Goal: Check status: Check status

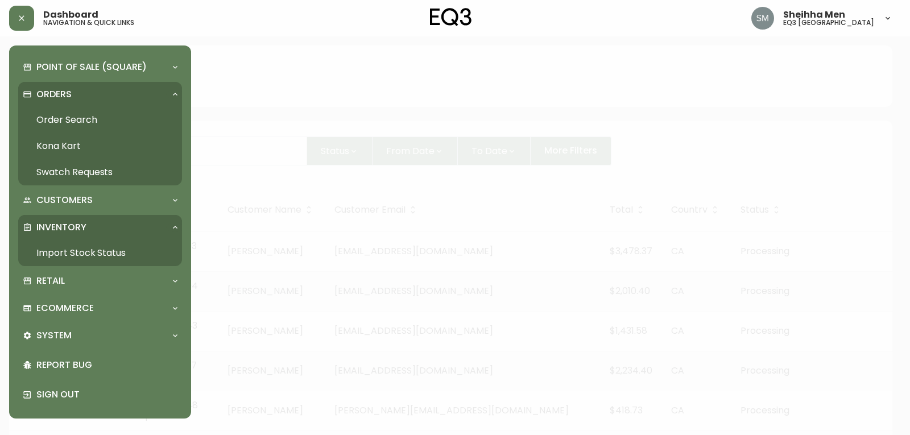
drag, startPoint x: 78, startPoint y: 246, endPoint x: 194, endPoint y: 122, distance: 169.9
click at [78, 246] on link "Import Stock Status" at bounding box center [100, 253] width 164 height 26
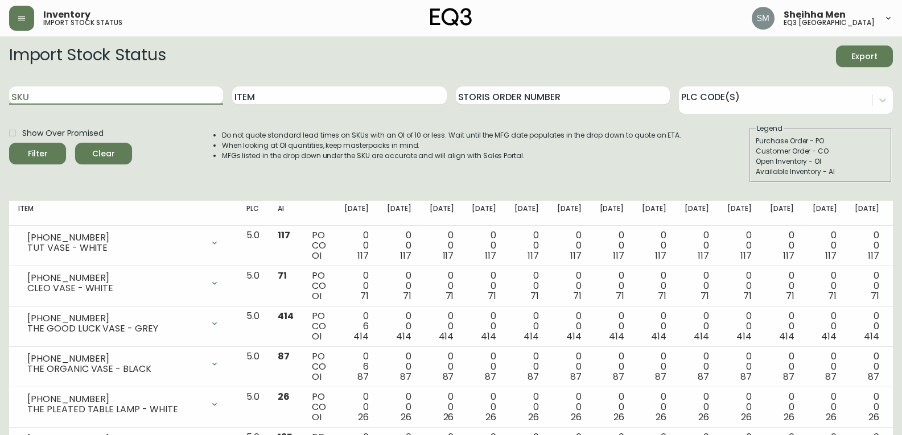
click at [122, 93] on input "SKU" at bounding box center [116, 95] width 214 height 18
paste input "[PHONE_NUMBER]"
type input "[PHONE_NUMBER]"
click at [9, 143] on button "Filter" at bounding box center [37, 154] width 57 height 22
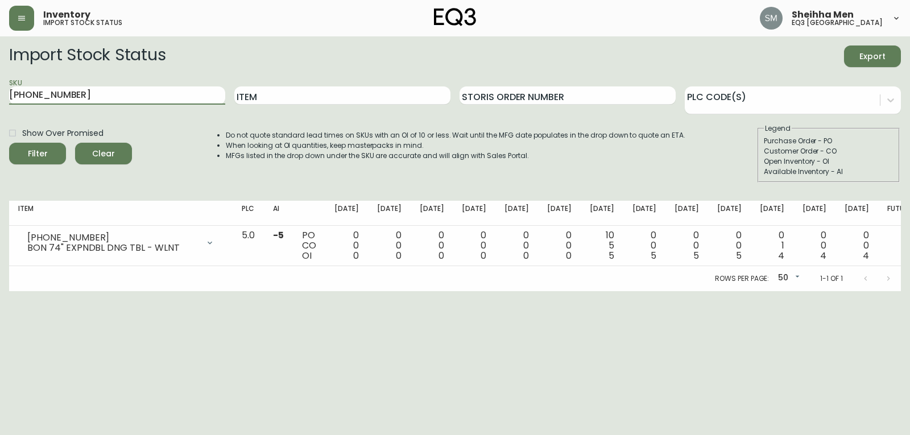
click at [579, 291] on html "Inventory import stock status Sheihha Men eq3 [GEOGRAPHIC_DATA] Import Stock St…" at bounding box center [455, 145] width 910 height 291
drag, startPoint x: 622, startPoint y: 217, endPoint x: 605, endPoint y: 215, distance: 17.8
click at [605, 215] on th "[DATE]" at bounding box center [602, 213] width 43 height 25
click at [605, 206] on th "[DATE]" at bounding box center [602, 213] width 43 height 25
drag, startPoint x: 607, startPoint y: 209, endPoint x: 622, endPoint y: 214, distance: 15.5
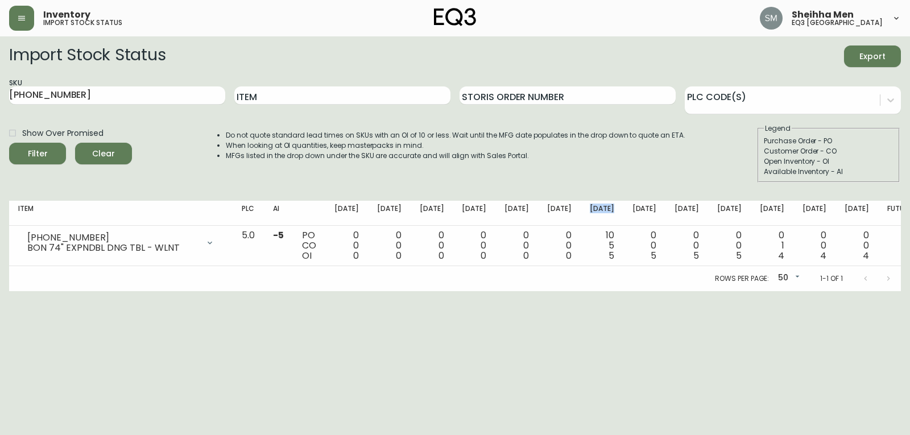
click at [622, 214] on th "[DATE]" at bounding box center [602, 213] width 43 height 25
drag, startPoint x: 622, startPoint y: 214, endPoint x: 607, endPoint y: 210, distance: 15.2
click at [607, 210] on th "[DATE]" at bounding box center [602, 213] width 43 height 25
click at [631, 221] on th "[DATE]" at bounding box center [644, 213] width 43 height 25
